Goal: Check status: Check status

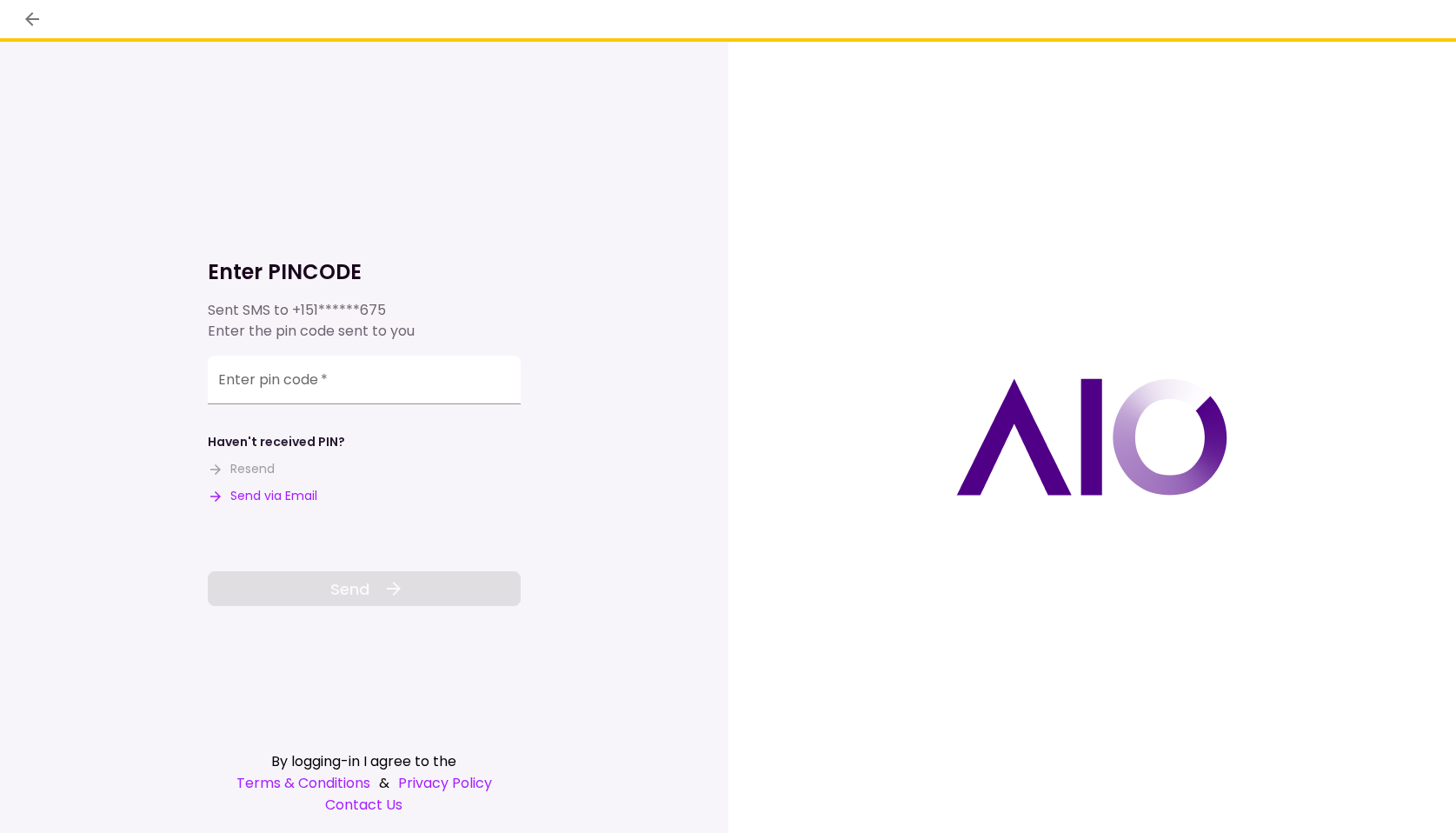
click at [292, 373] on div "Enter pin code   *" at bounding box center [364, 379] width 313 height 49
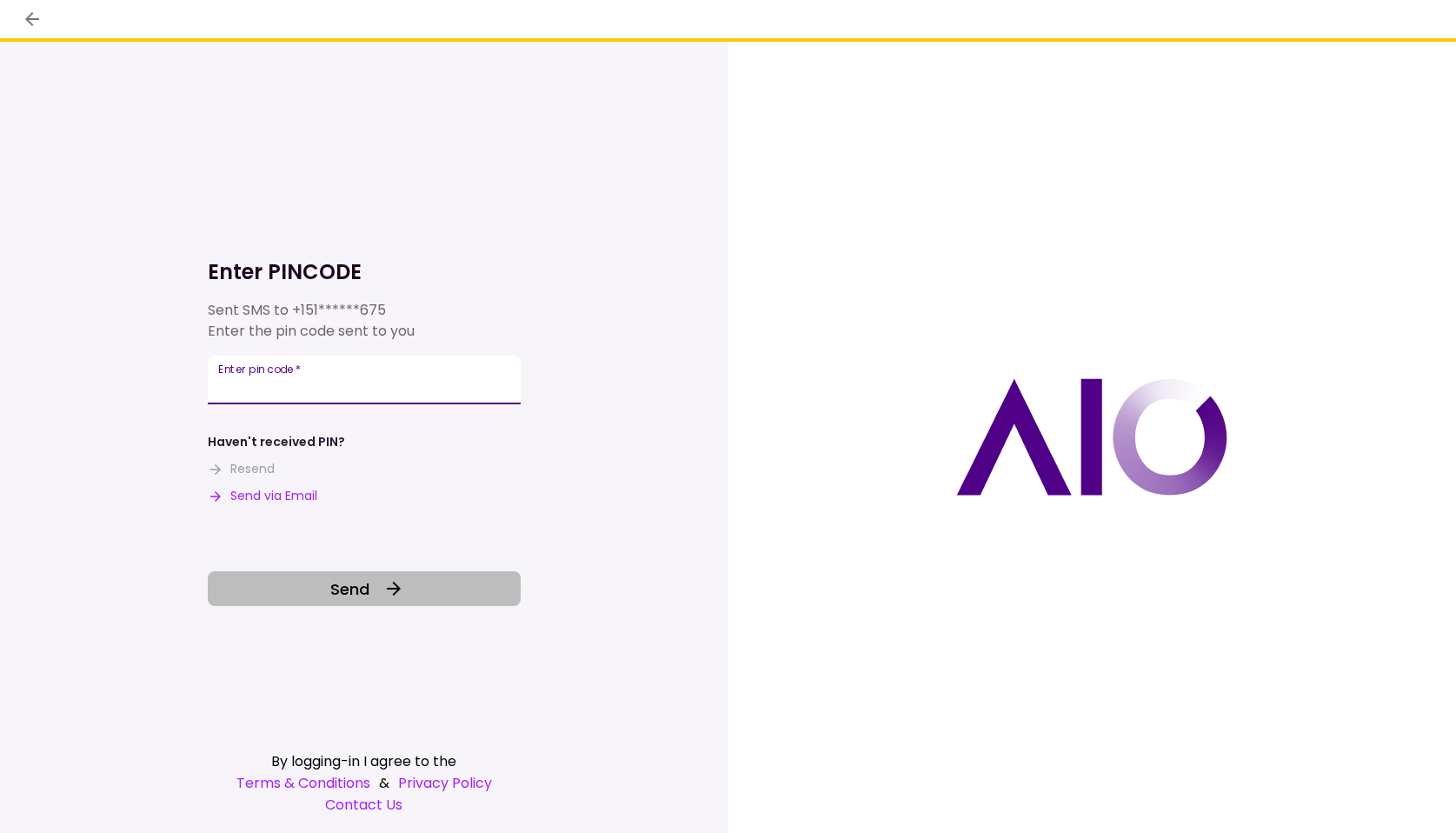
type input "******"
click at [283, 597] on button "Send" at bounding box center [364, 588] width 313 height 34
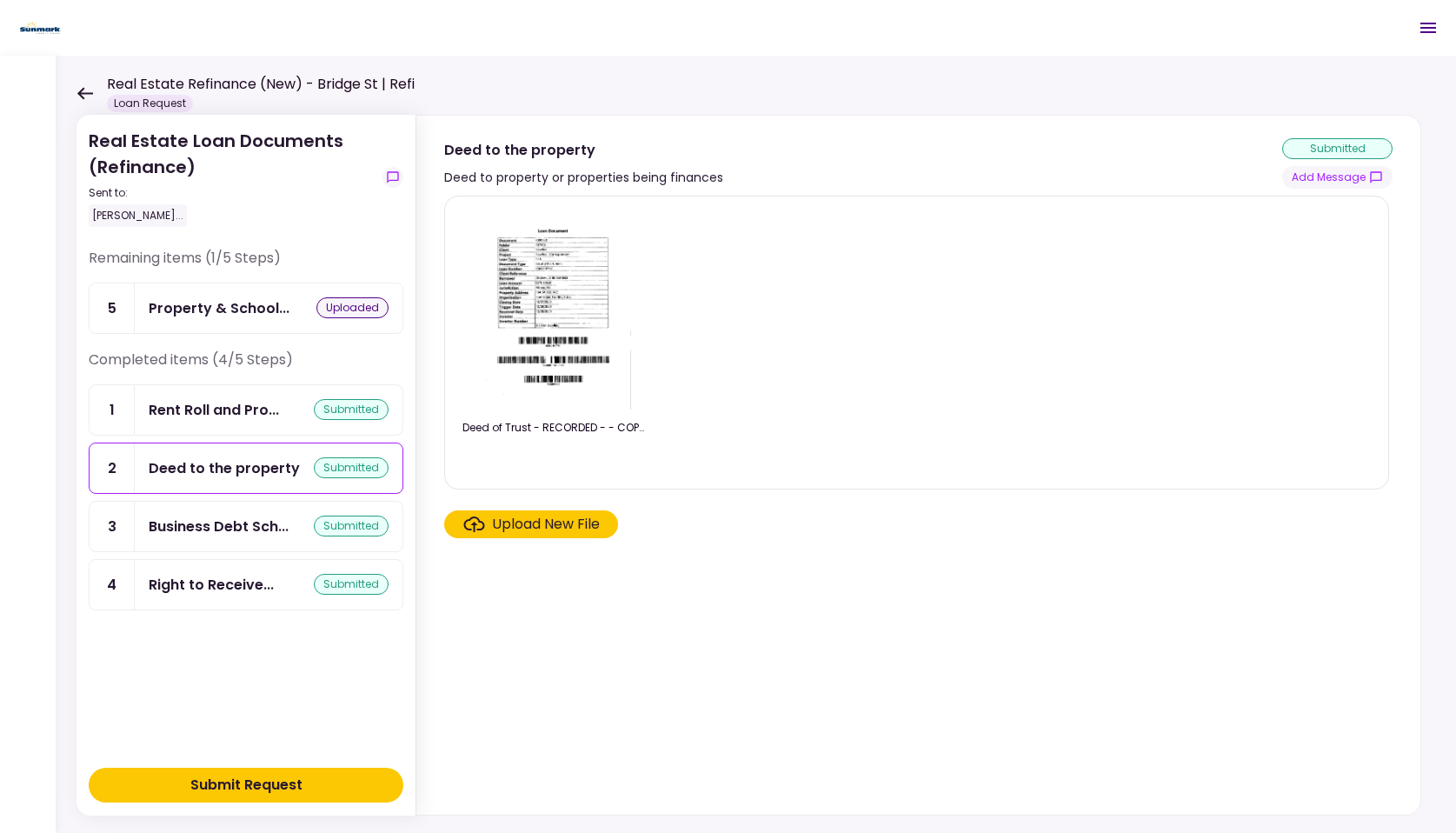
click at [653, 612] on section "Deed of Trust - RECORDED - - COPY - 5_7_2021.pdf Upload New File" at bounding box center [918, 502] width 949 height 612
click at [215, 773] on button "Submit Request" at bounding box center [246, 784] width 314 height 34
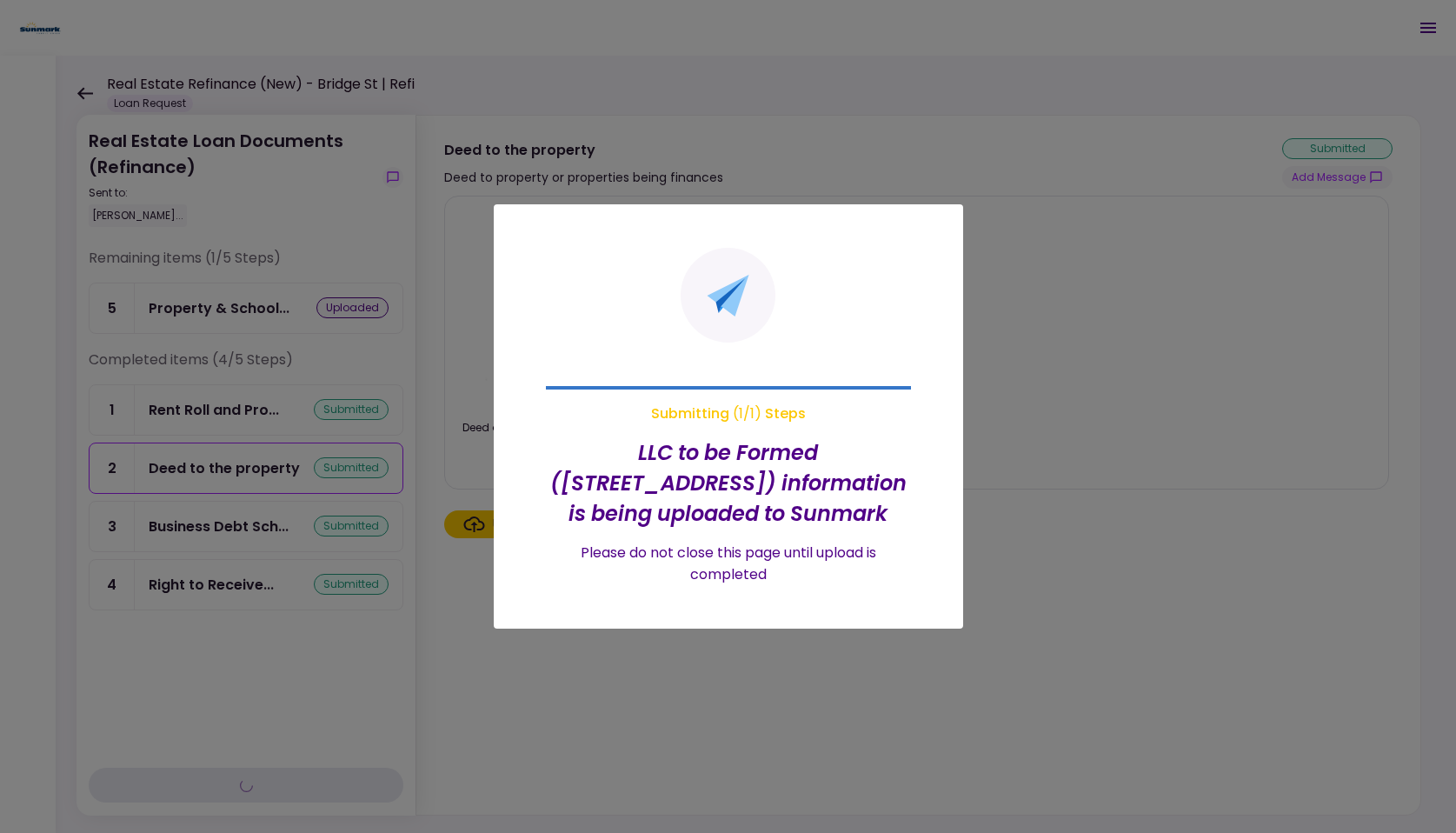
click at [632, 725] on div at bounding box center [728, 416] width 1456 height 833
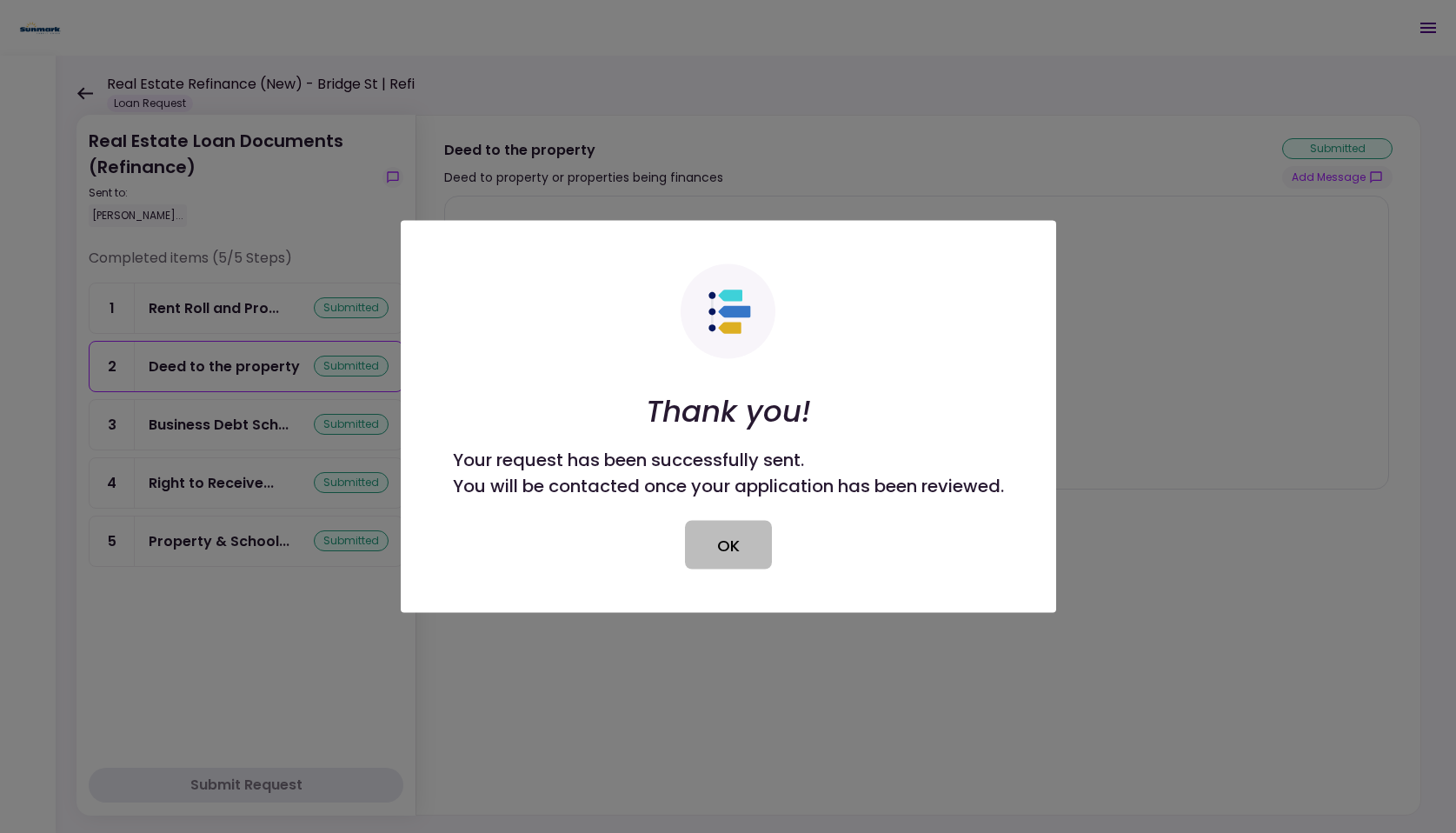
click at [713, 552] on button "OK" at bounding box center [728, 545] width 87 height 49
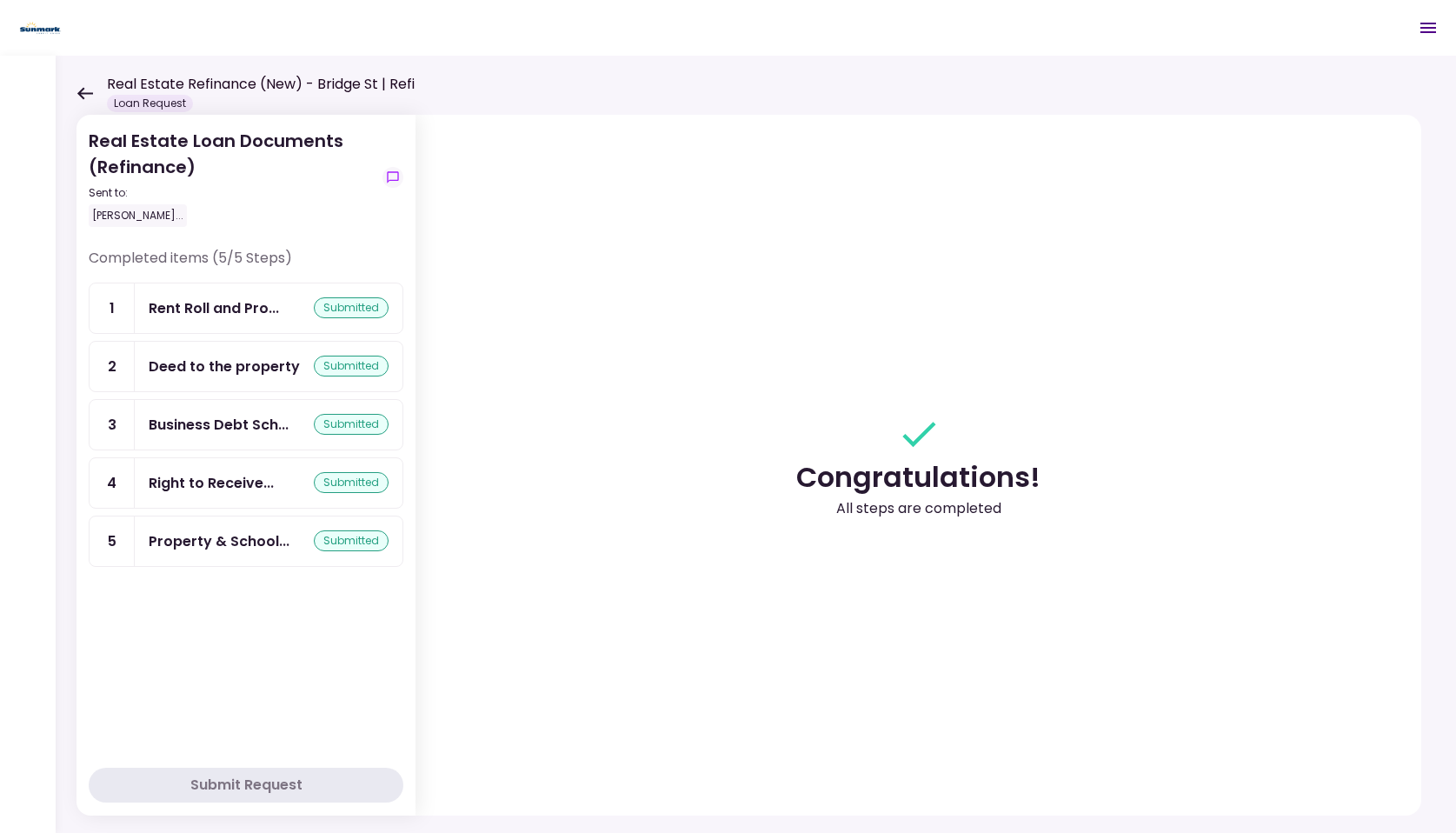
click at [84, 101] on div "Real Estate Refinance (New) - Bridge St | Refi Loan Request" at bounding box center [246, 93] width 338 height 38
click at [88, 88] on icon at bounding box center [84, 94] width 16 height 13
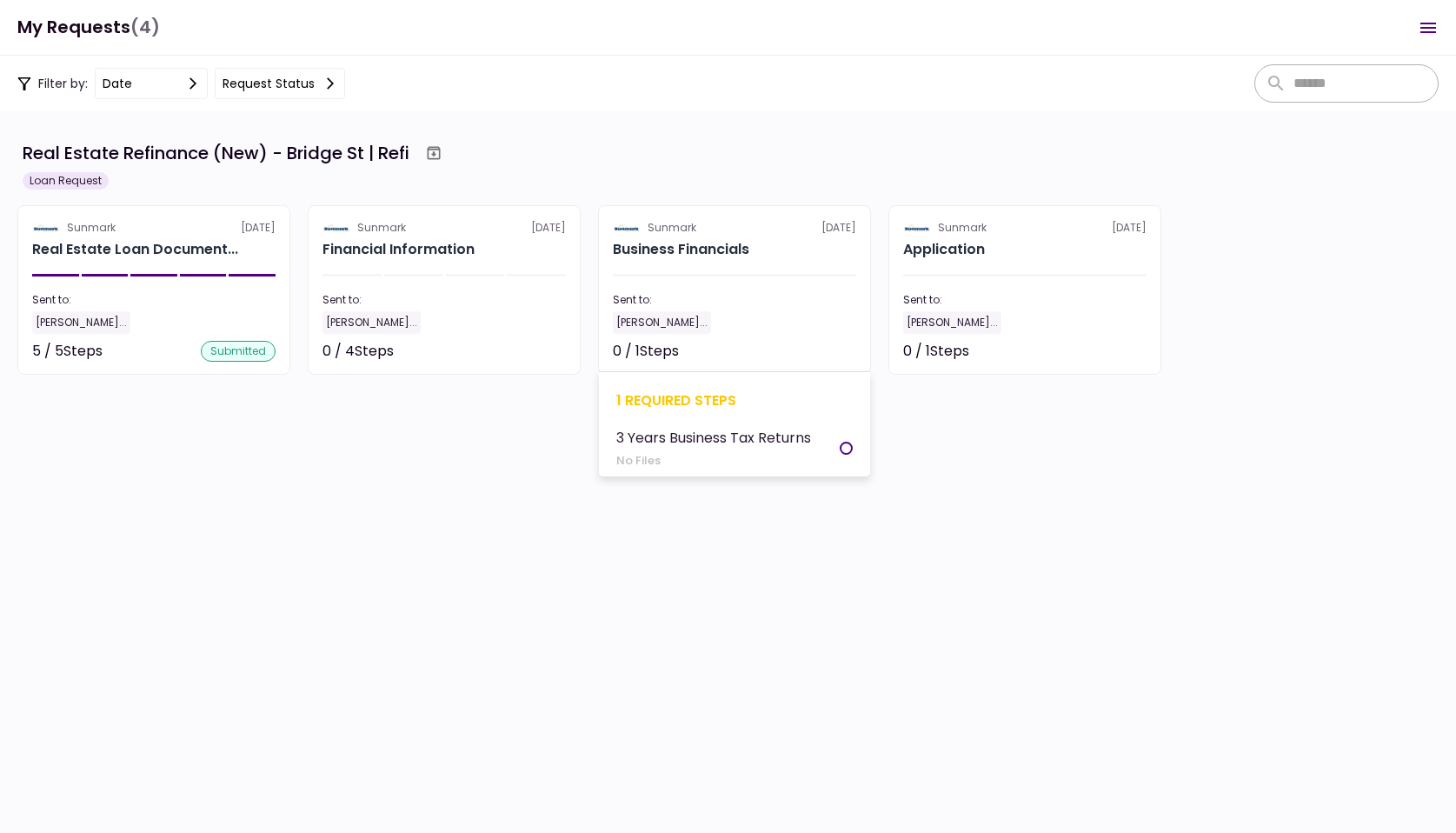
click at [715, 411] on div "1 required steps 3 Years Business Tax Returns No Files" at bounding box center [735, 424] width 271 height 105
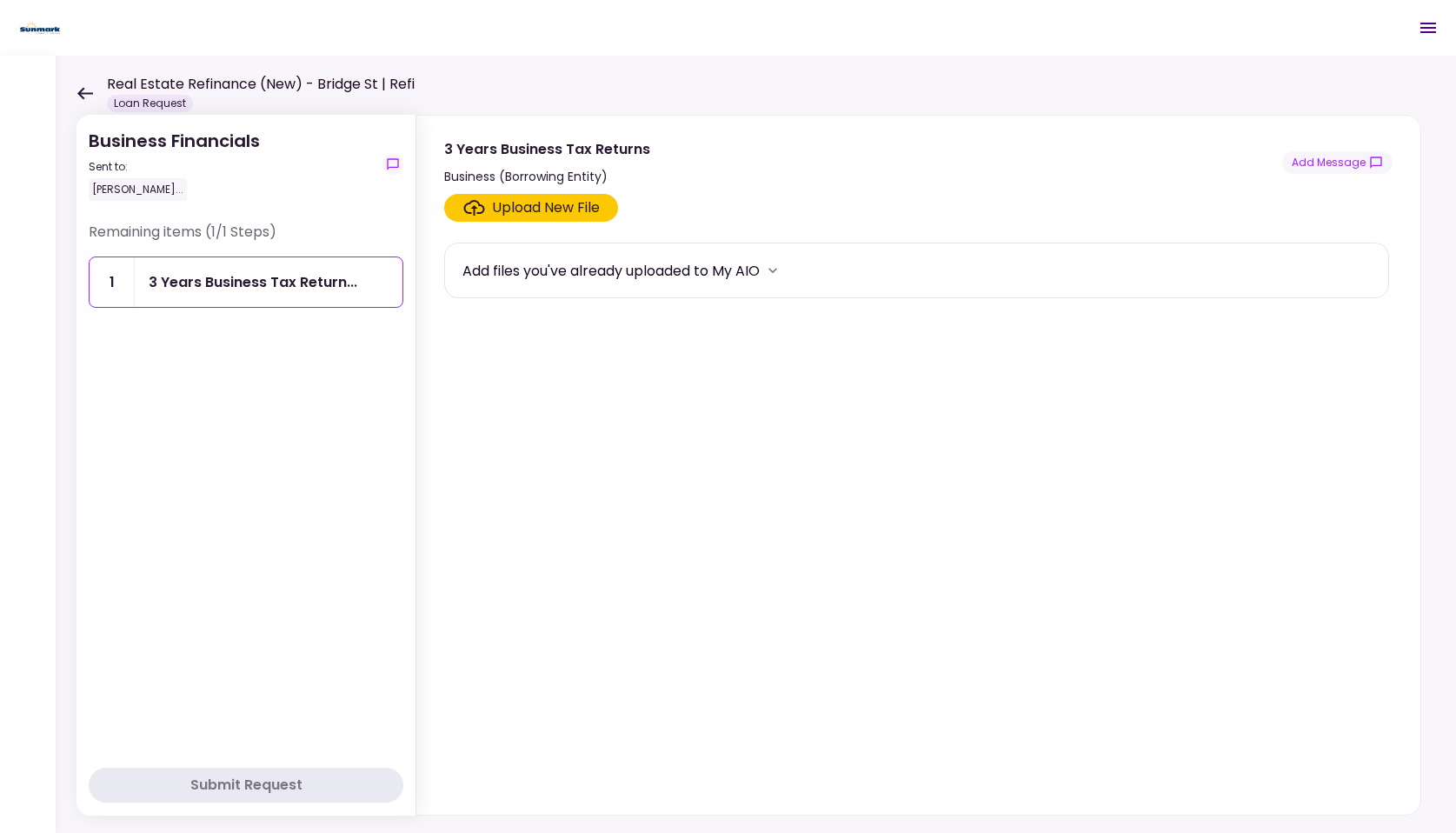
click at [87, 98] on icon at bounding box center [84, 94] width 16 height 13
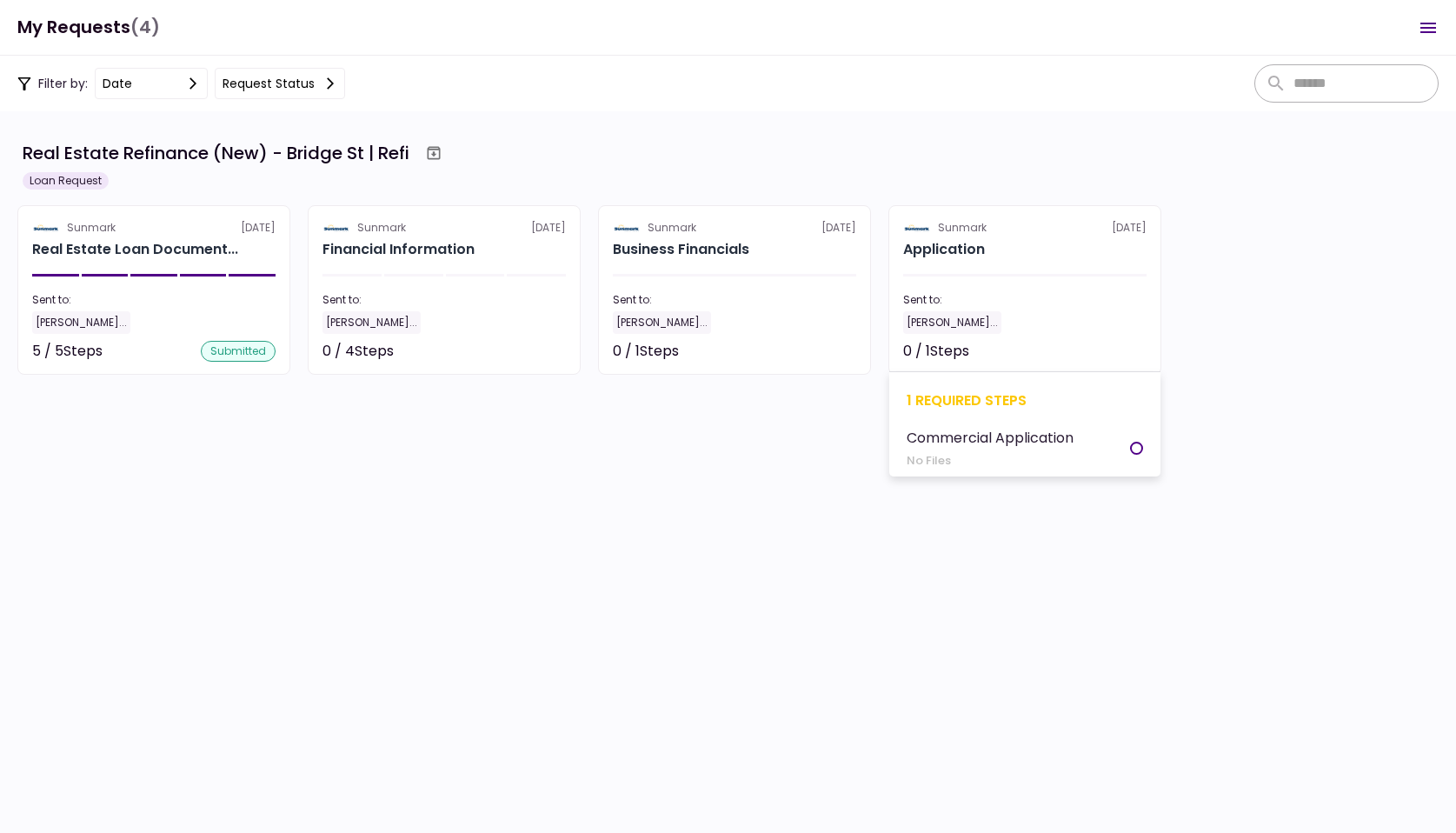
click at [1060, 290] on section "Sunmark [DATE] Application Sent to: [PERSON_NAME]... 0 / 1 Steps Not started 1 …" at bounding box center [1025, 289] width 273 height 169
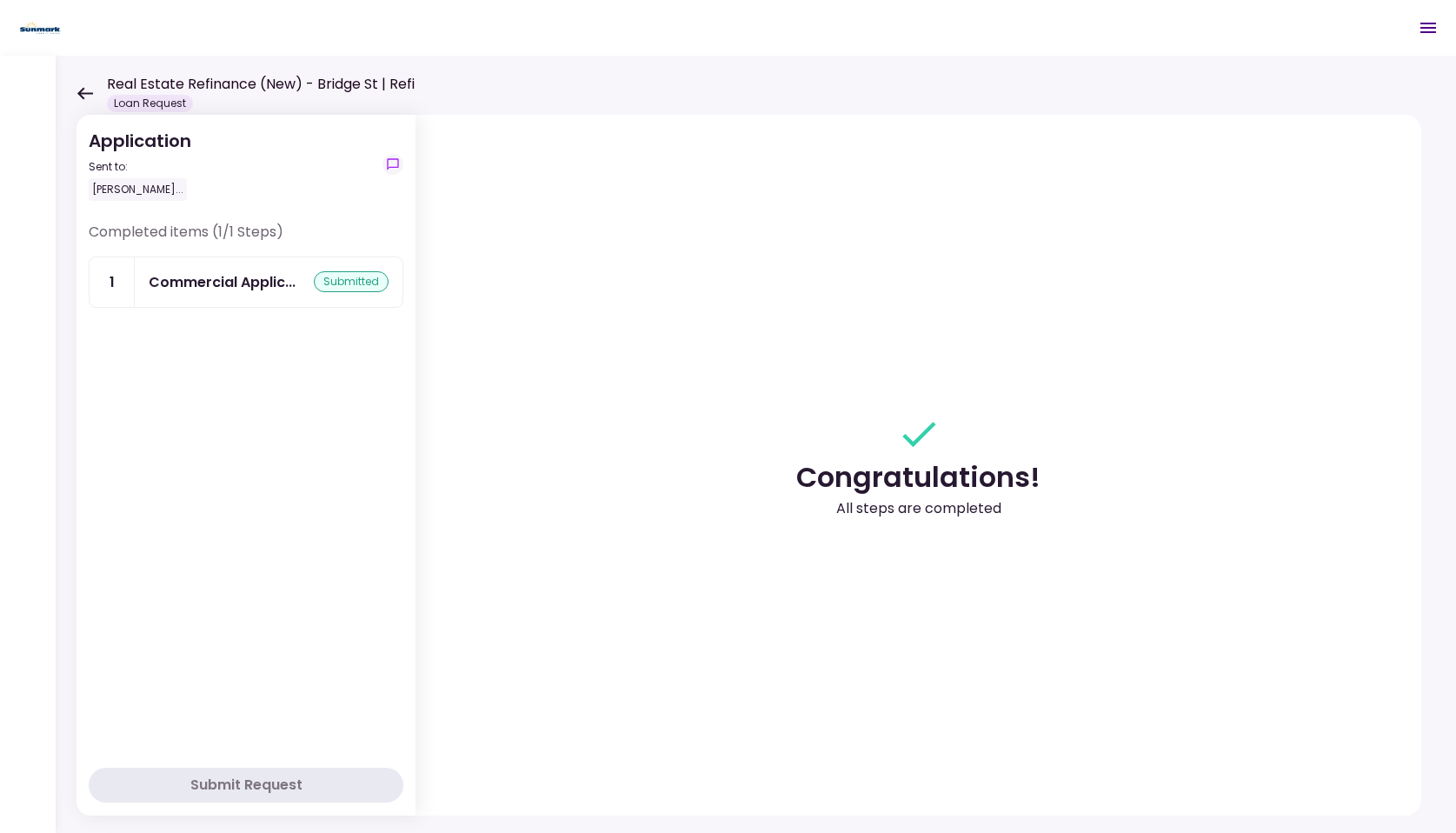
click at [84, 92] on icon at bounding box center [85, 93] width 15 height 12
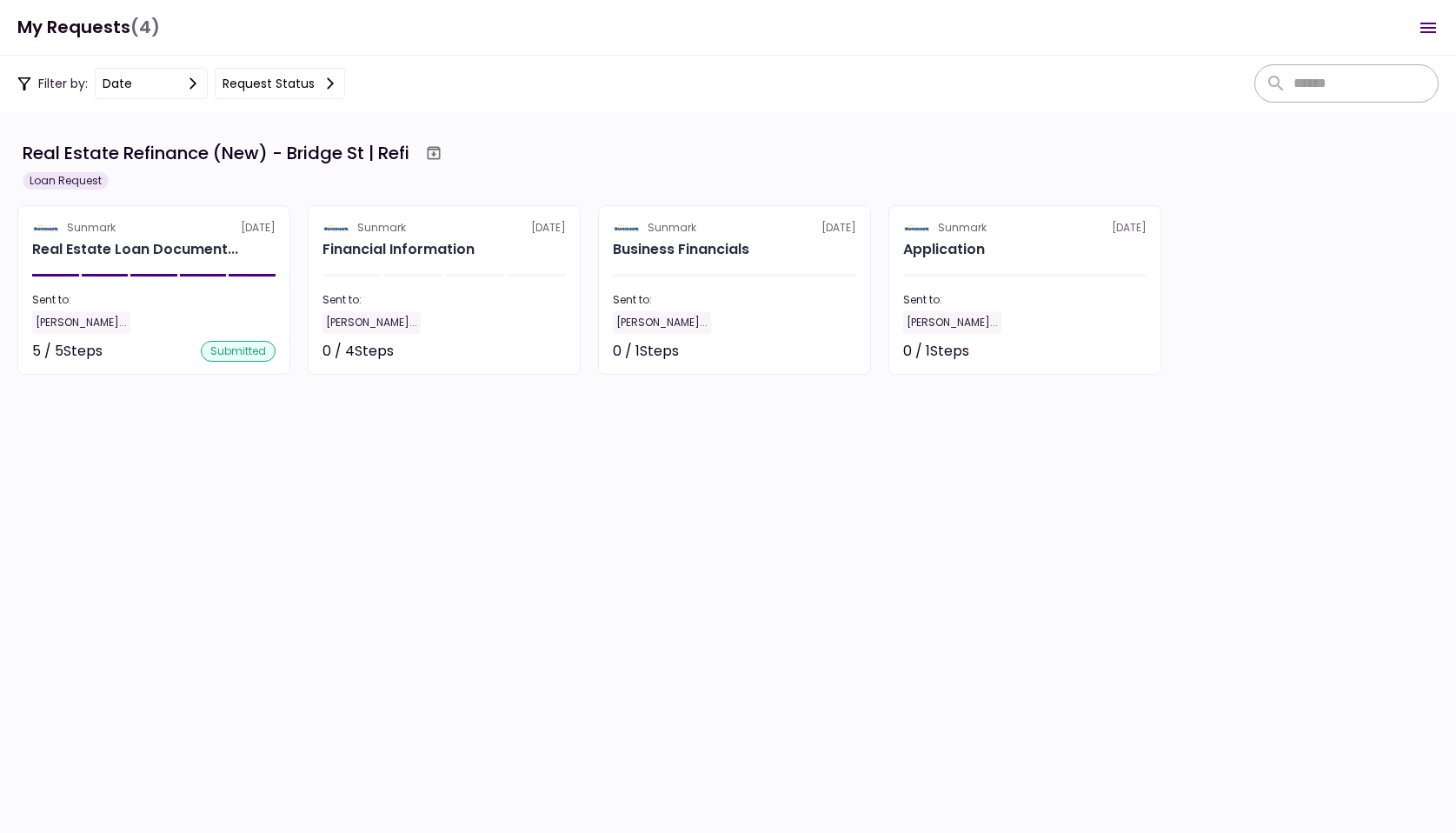
click at [460, 545] on section "Real Estate Refinance (New) - Bridge St | Refi Loan Request Sunmark [DATE] Real…" at bounding box center [728, 471] width 1456 height 721
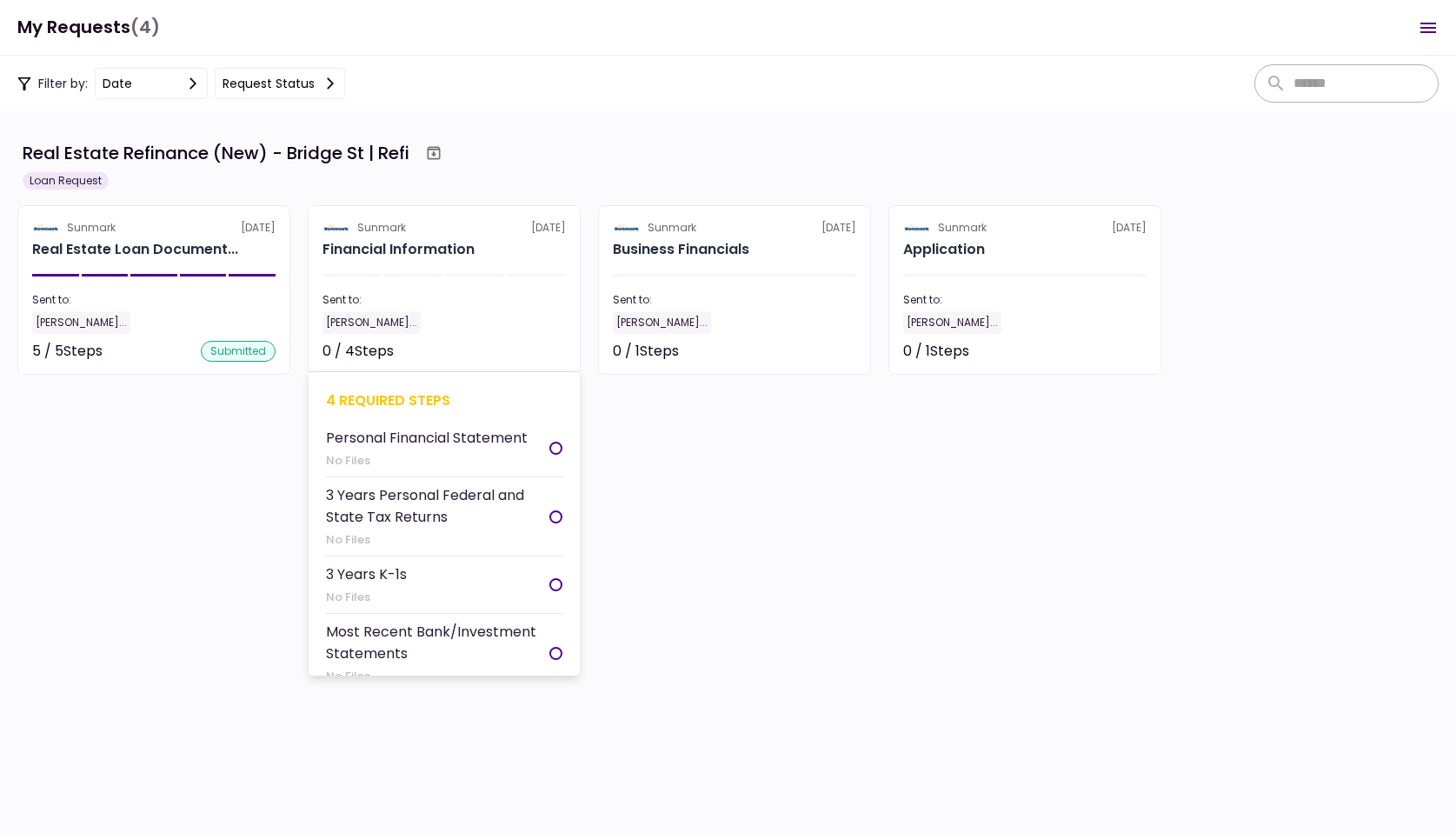
click at [435, 262] on section "Sunmark [DATE] Financial Information Sent to: [PERSON_NAME]... 0 / 4 Steps Not …" at bounding box center [444, 289] width 273 height 169
